Goal: Task Accomplishment & Management: Manage account settings

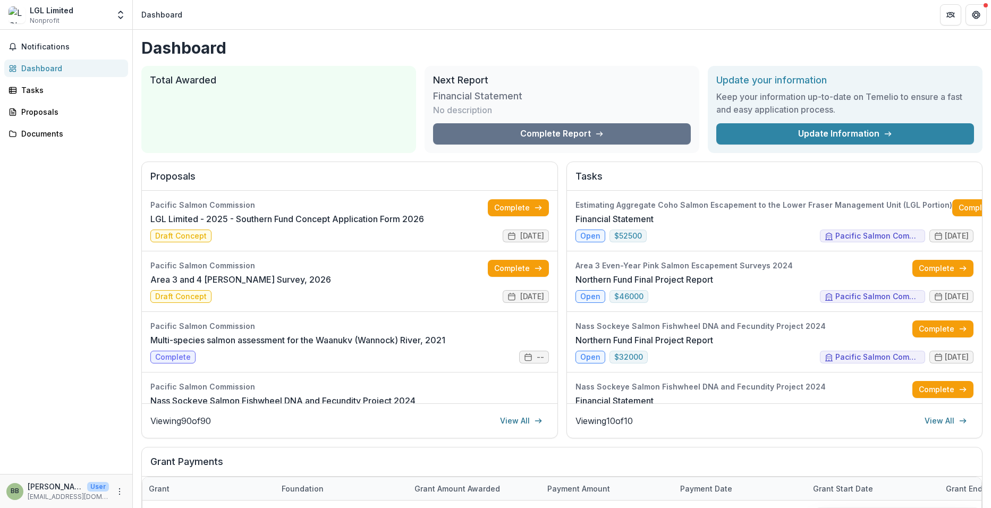
click at [54, 13] on div "LGL Limited" at bounding box center [52, 10] width 44 height 11
click at [22, 15] on img at bounding box center [17, 14] width 17 height 17
click at [117, 17] on icon "Open entity switcher" at bounding box center [120, 15] width 11 height 11
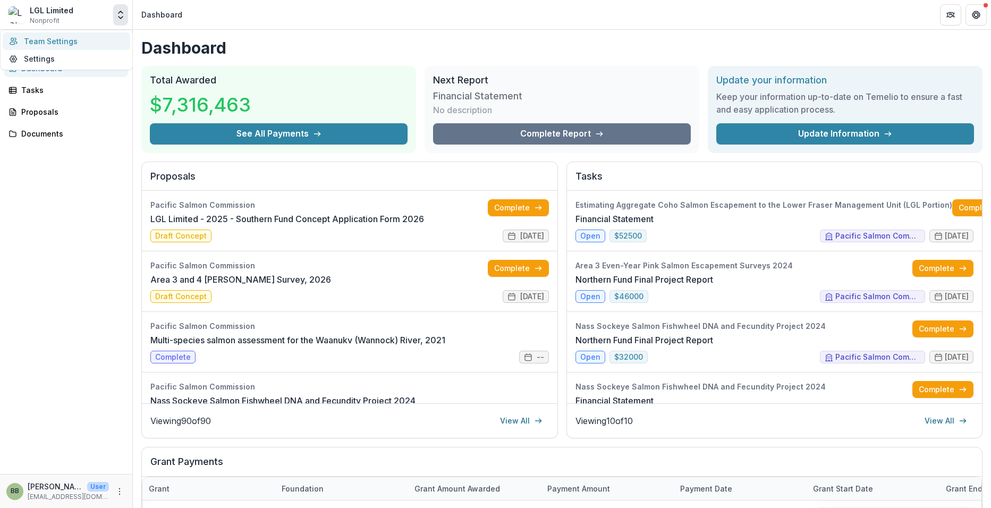
click at [53, 39] on link "Team Settings" at bounding box center [67, 41] width 128 height 18
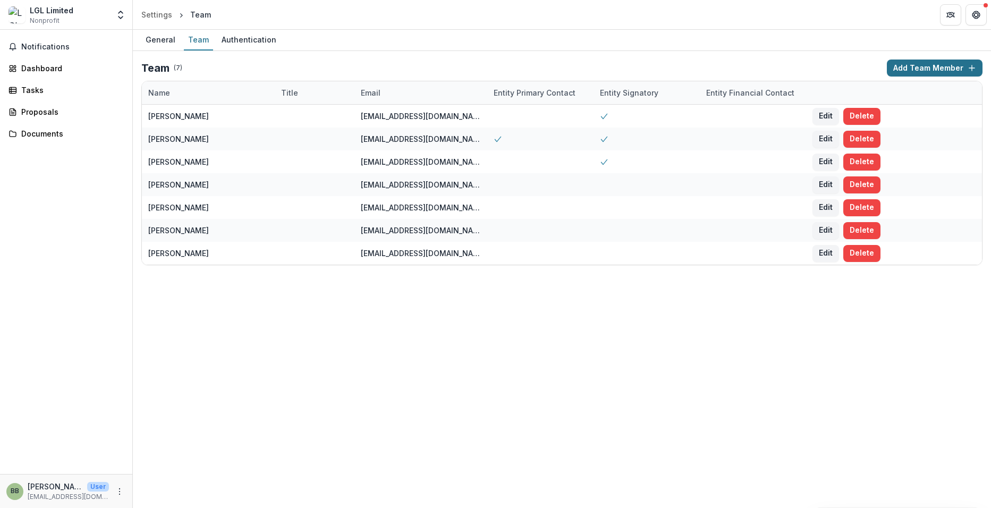
click at [914, 67] on button "Add Team Member" at bounding box center [935, 68] width 96 height 17
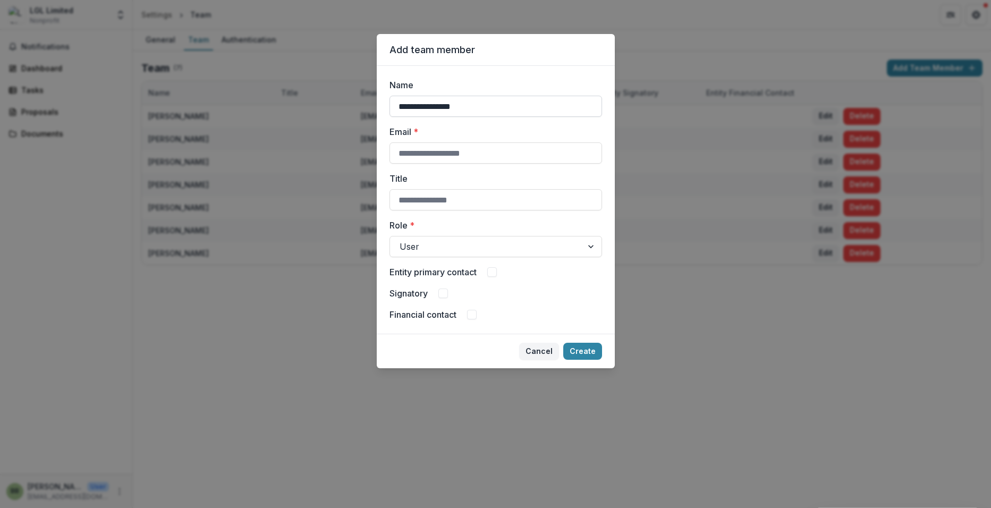
type input "**********"
click at [542, 350] on button "Cancel" at bounding box center [539, 351] width 40 height 17
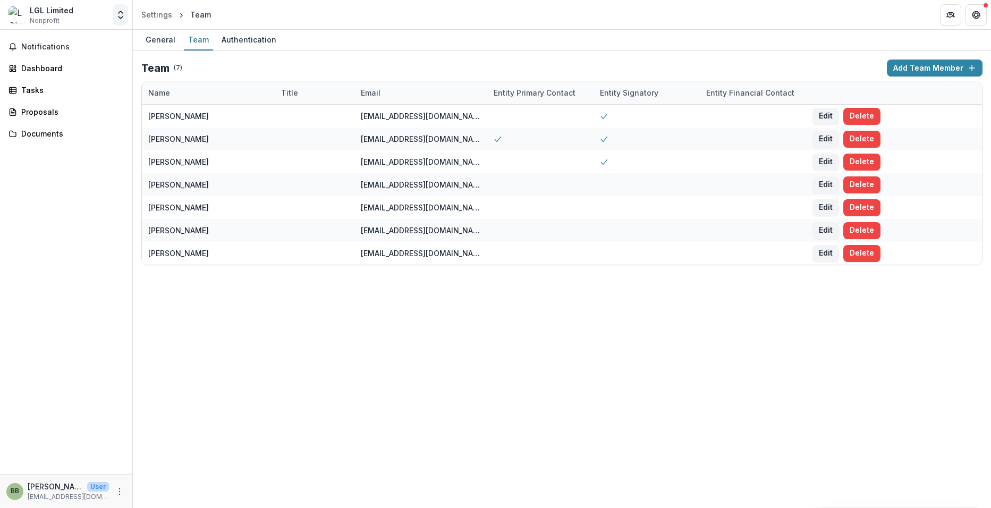
click at [124, 15] on icon "Open entity switcher" at bounding box center [120, 15] width 11 height 11
click at [48, 59] on link "Settings" at bounding box center [67, 59] width 128 height 18
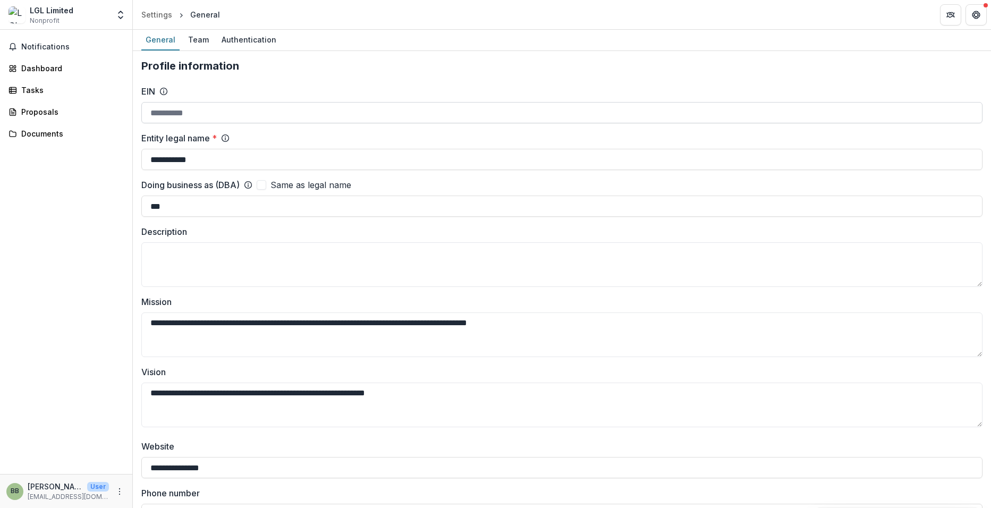
click at [213, 115] on input "EIN" at bounding box center [561, 112] width 841 height 21
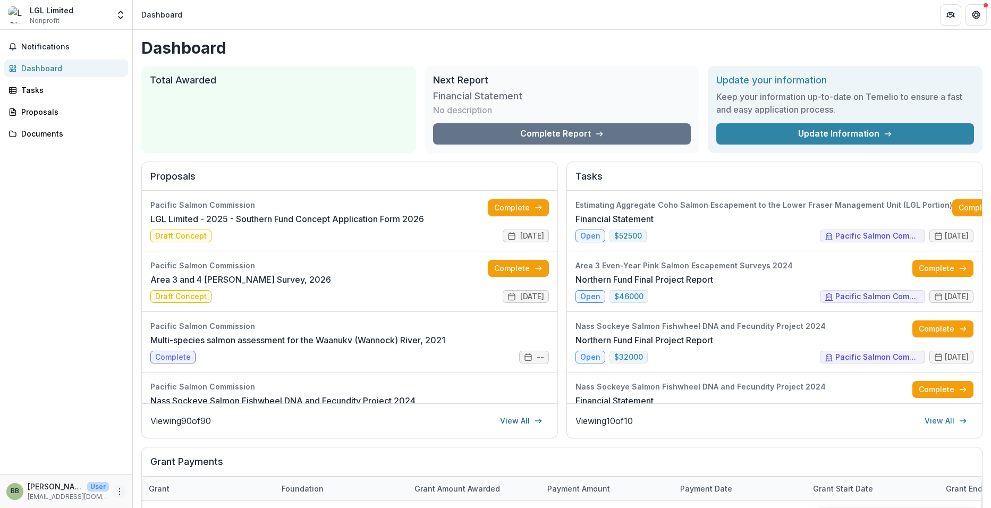
click at [117, 489] on icon "More" at bounding box center [119, 491] width 9 height 9
click at [166, 470] on link "Settings" at bounding box center [190, 469] width 114 height 18
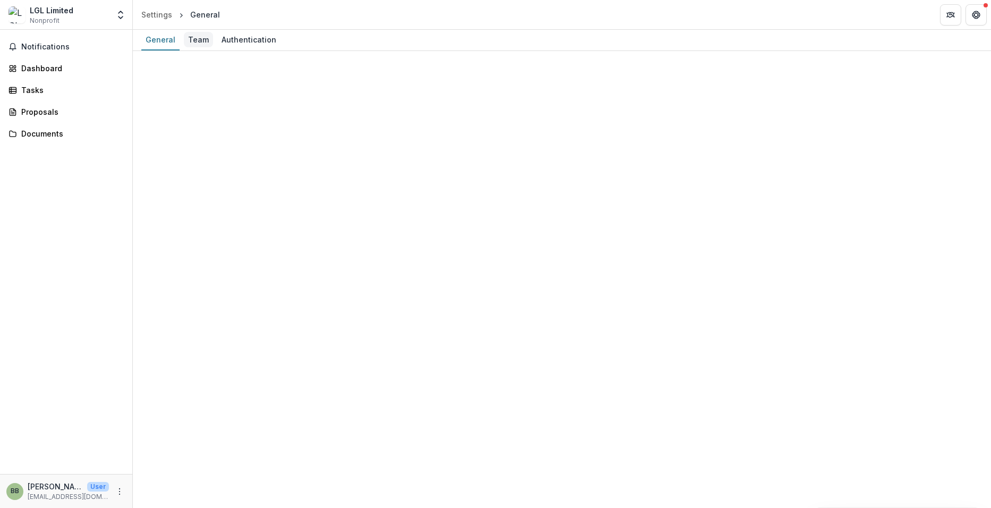
click at [197, 40] on div "Team" at bounding box center [198, 39] width 29 height 15
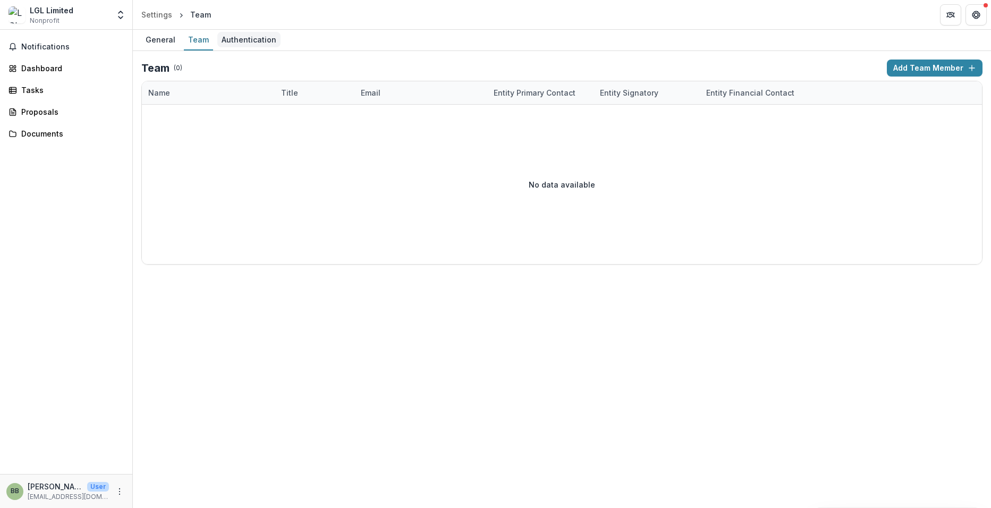
click at [254, 39] on div "Authentication" at bounding box center [248, 39] width 63 height 15
click at [163, 39] on div "General" at bounding box center [160, 39] width 38 height 15
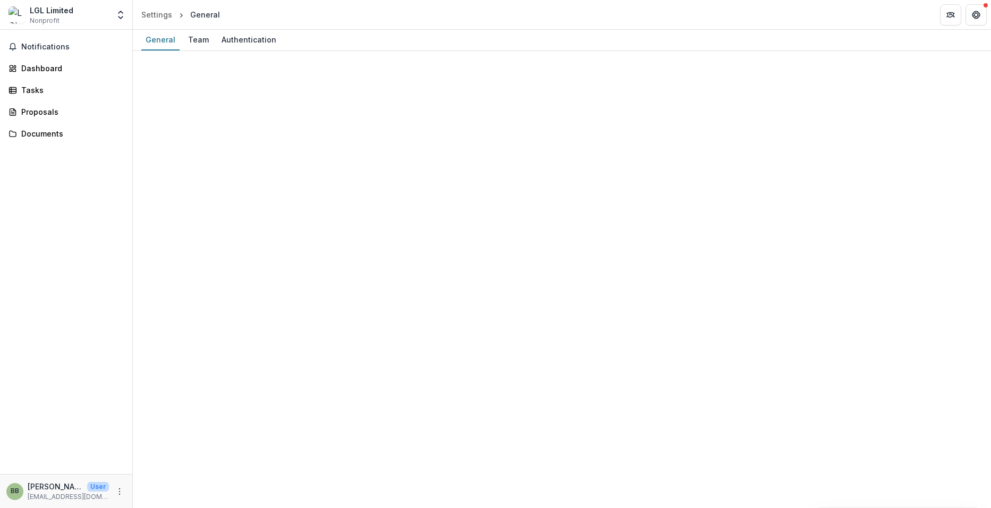
click at [33, 18] on span "Nonprofit" at bounding box center [45, 21] width 30 height 10
click at [118, 16] on icon "Open entity switcher" at bounding box center [120, 15] width 11 height 11
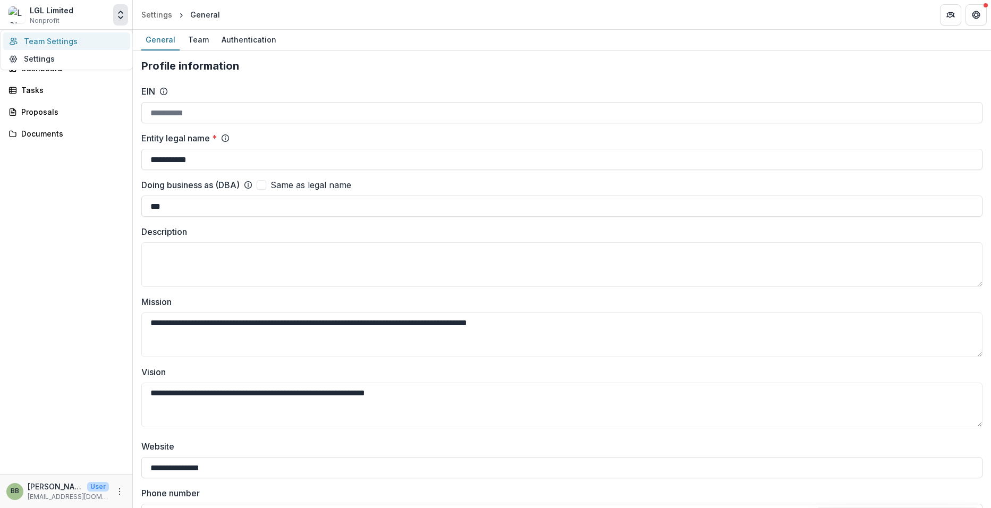
click at [67, 38] on link "Team Settings" at bounding box center [67, 41] width 128 height 18
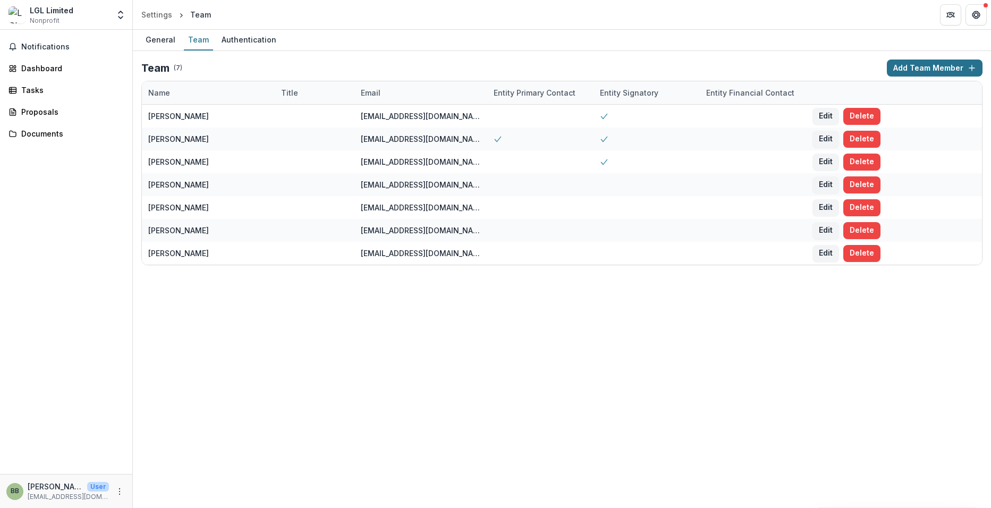
click at [909, 71] on button "Add Team Member" at bounding box center [935, 68] width 96 height 17
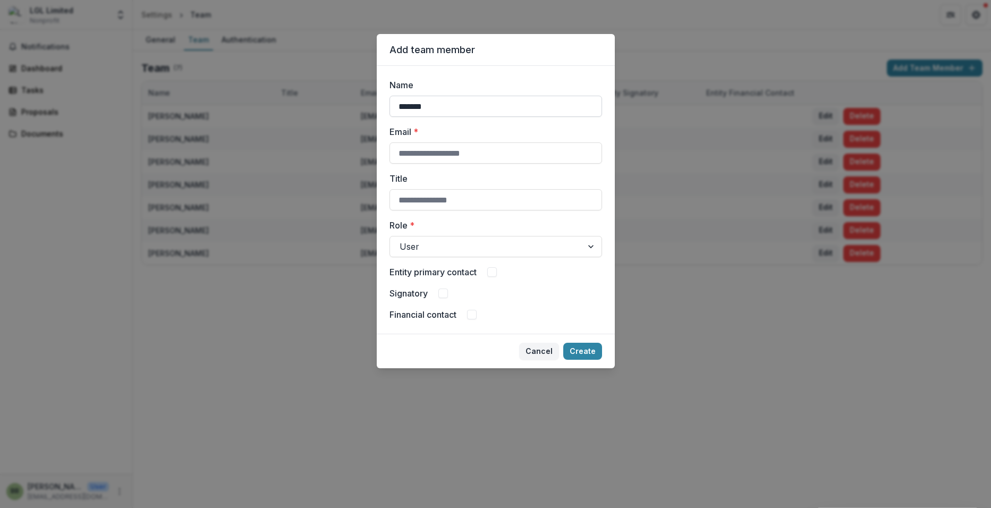
type input "**********"
click at [469, 196] on input "Title" at bounding box center [495, 199] width 213 height 21
type input "**********"
click at [580, 352] on button "Create" at bounding box center [582, 351] width 39 height 17
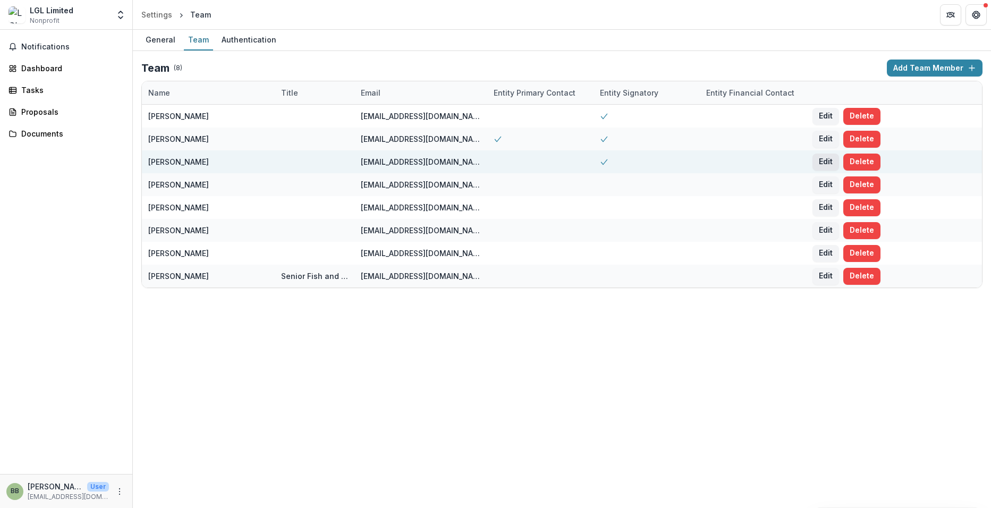
click at [822, 160] on button "Edit" at bounding box center [825, 162] width 27 height 17
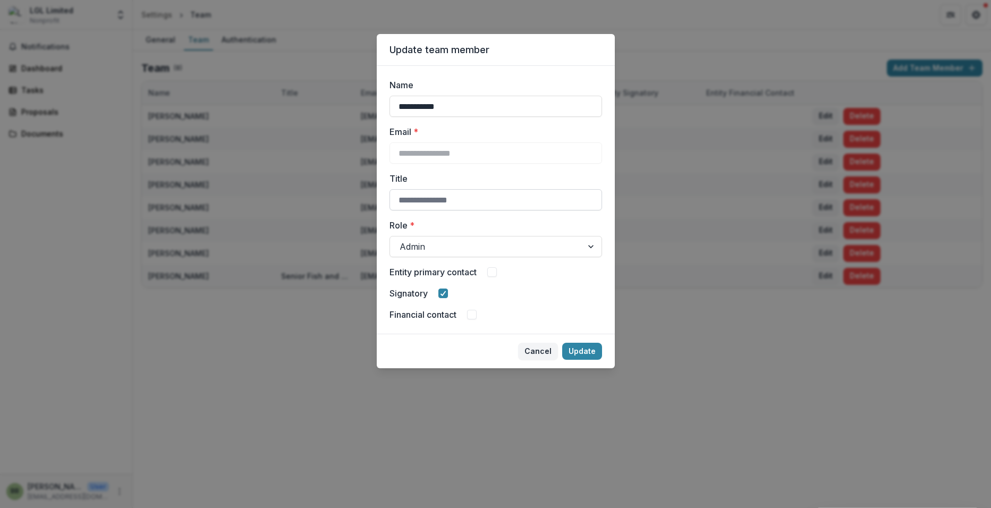
click at [430, 198] on input "Title" at bounding box center [495, 199] width 213 height 21
type input "**********"
click at [493, 274] on span at bounding box center [492, 272] width 10 height 10
click at [495, 274] on icon at bounding box center [492, 271] width 6 height 5
click at [571, 349] on button "Update" at bounding box center [582, 351] width 40 height 17
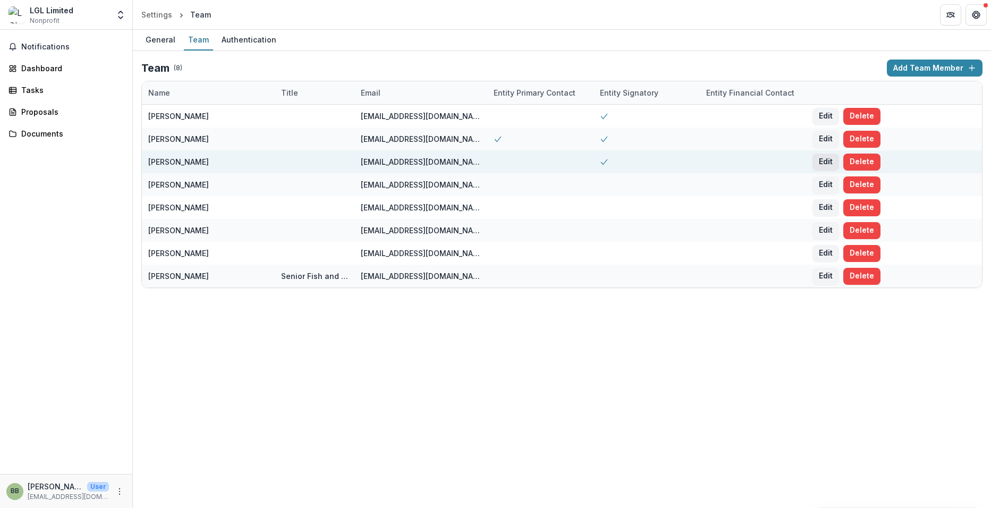
click at [821, 159] on button "Edit" at bounding box center [825, 162] width 27 height 17
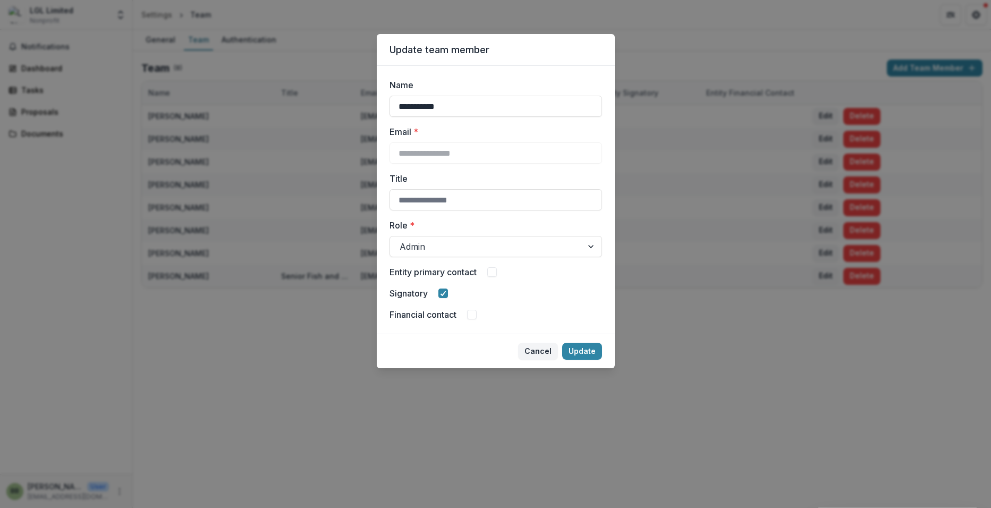
click at [501, 276] on div "Entity primary contact" at bounding box center [495, 272] width 213 height 13
click at [497, 271] on span at bounding box center [492, 272] width 10 height 10
click at [584, 359] on button "Update" at bounding box center [582, 351] width 40 height 17
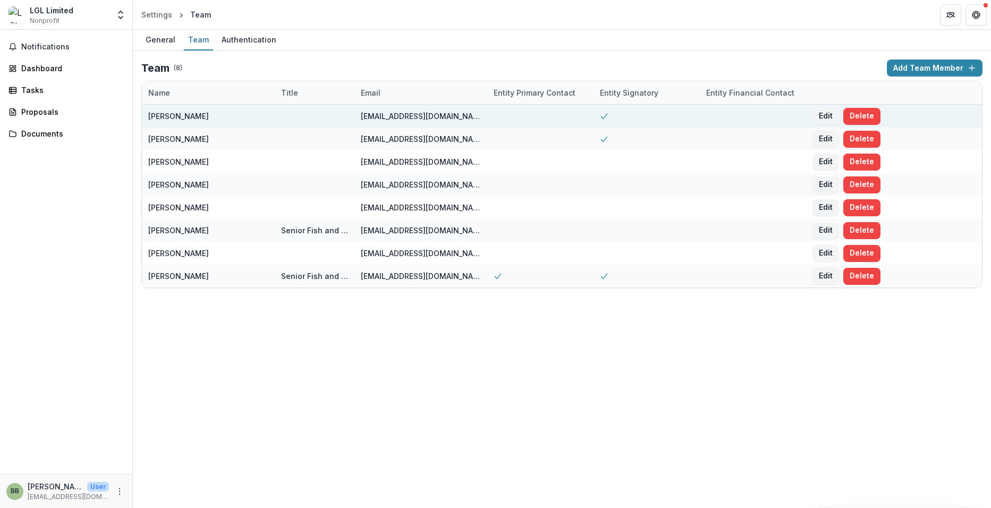
click at [524, 118] on div at bounding box center [540, 116] width 106 height 23
click at [826, 117] on button "Edit" at bounding box center [825, 116] width 27 height 17
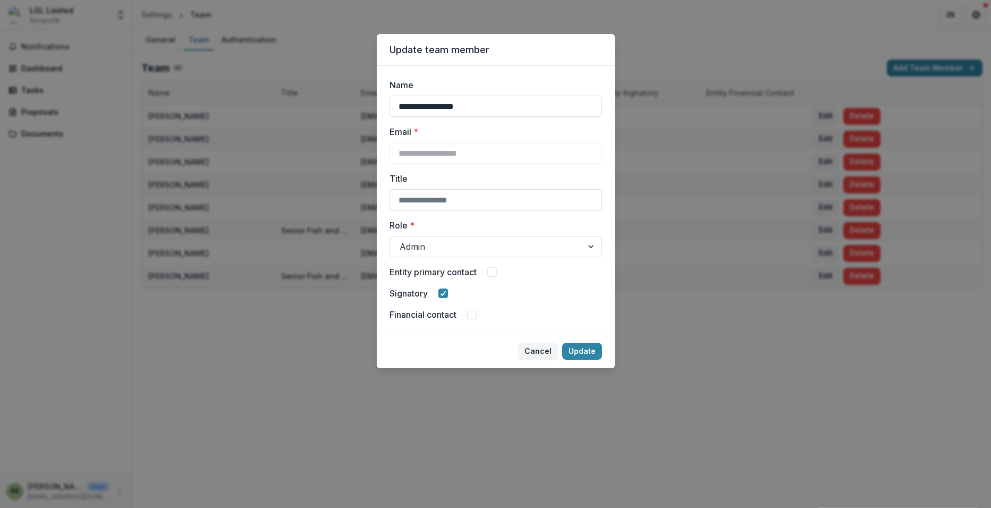
click at [496, 270] on span at bounding box center [492, 272] width 10 height 10
click at [579, 349] on button "Update" at bounding box center [582, 351] width 40 height 17
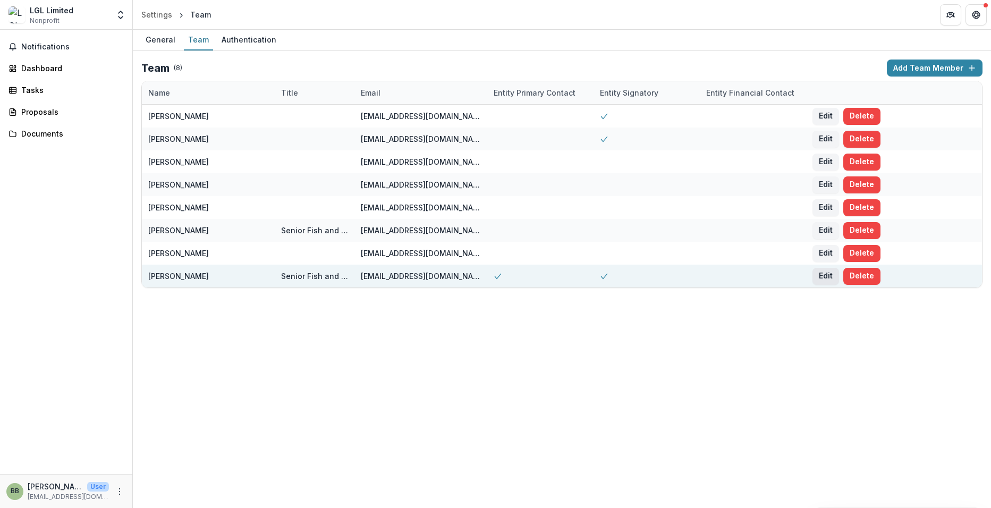
click at [827, 277] on button "Edit" at bounding box center [825, 276] width 27 height 17
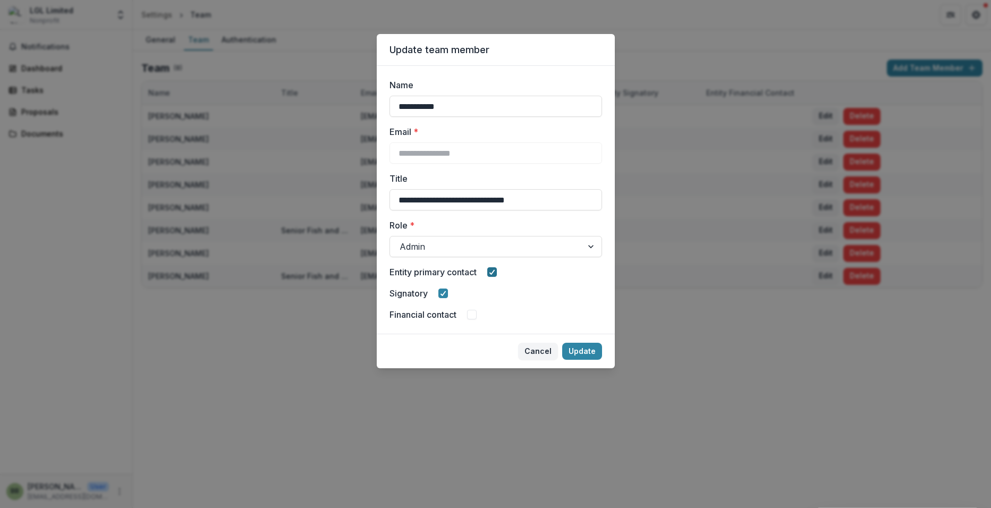
click at [493, 268] on div at bounding box center [492, 272] width 6 height 9
click at [579, 348] on button "Update" at bounding box center [582, 351] width 40 height 17
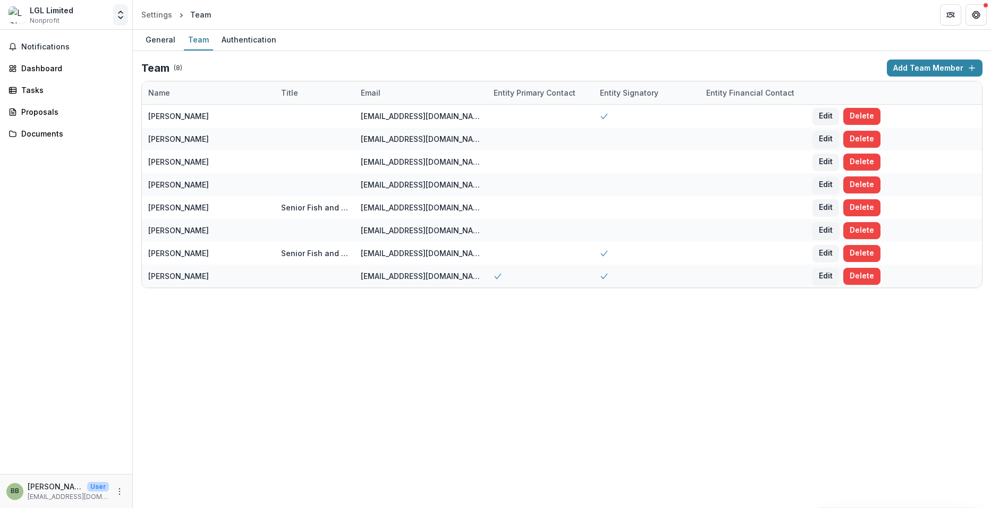
click at [117, 16] on icon "Open entity switcher" at bounding box center [120, 15] width 11 height 11
click at [47, 45] on link "Team Settings" at bounding box center [67, 41] width 128 height 18
click at [122, 17] on polyline "Open entity switcher" at bounding box center [120, 17] width 4 height 2
click at [47, 62] on link "Settings" at bounding box center [67, 59] width 128 height 18
